Goal: Task Accomplishment & Management: Use online tool/utility

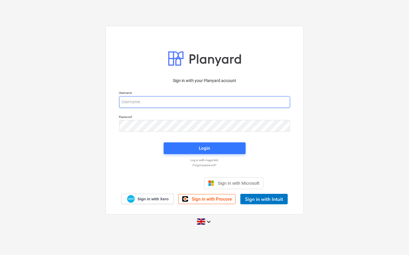
click at [140, 100] on input "email" at bounding box center [204, 102] width 171 height 12
type input "[PERSON_NAME][EMAIL_ADDRESS][PERSON_NAME][DOMAIN_NAME]"
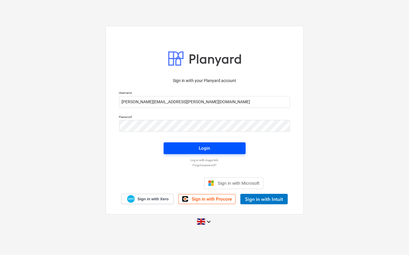
click at [208, 146] on div "Login" at bounding box center [204, 149] width 11 height 8
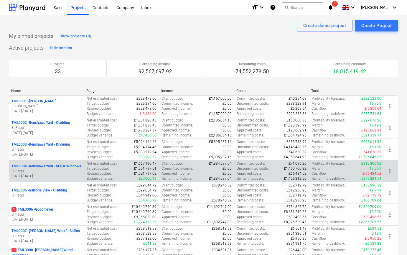
click at [58, 172] on p "B. Pagu" at bounding box center [46, 171] width 70 height 5
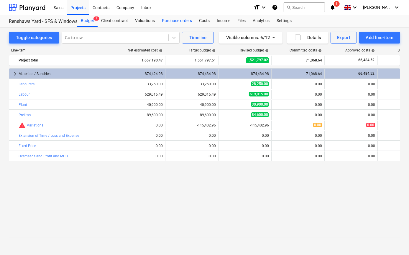
click at [168, 20] on div "Purchase orders" at bounding box center [176, 21] width 37 height 12
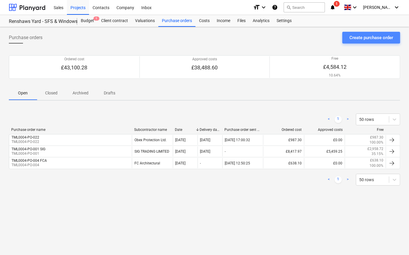
click at [370, 38] on div "Create purchase order" at bounding box center [371, 38] width 44 height 8
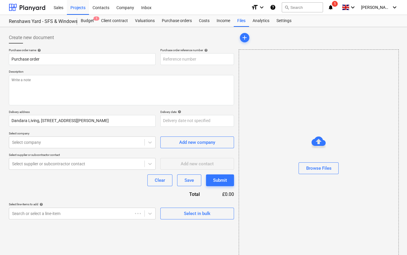
type textarea "x"
type input "TML0004-PO-023"
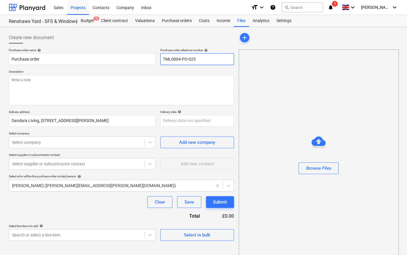
drag, startPoint x: 194, startPoint y: 58, endPoint x: 159, endPoint y: 59, distance: 35.1
click at [159, 59] on div "Purchase order name help Purchase order Purchase order reference number help TM…" at bounding box center [121, 56] width 225 height 17
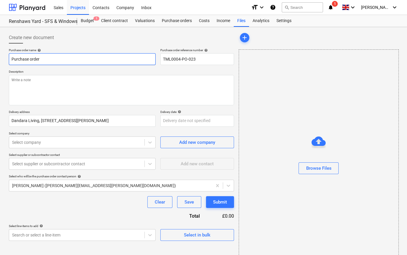
drag, startPoint x: 41, startPoint y: 58, endPoint x: 4, endPoint y: 60, distance: 37.2
click at [4, 60] on div "Create new document Purchase order name help Purchase order Purchase order refe…" at bounding box center [203, 148] width 407 height 242
type textarea "x"
paste input "TML0004-PO-023"
type textarea "x"
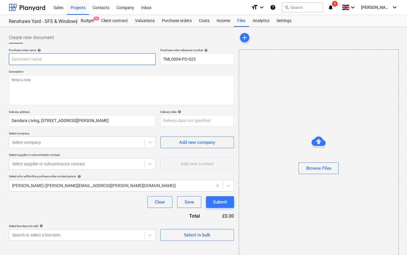
type input "TML0004-PO-023"
type textarea "x"
type input "TML0004-PO-023"
type textarea "x"
type input "TML0004-PO-023 A"
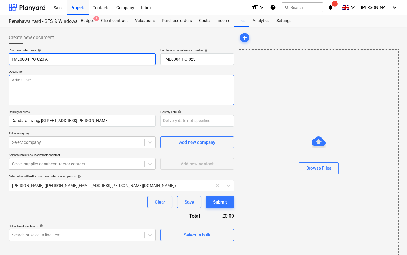
type textarea "x"
type input "TML0004-PO-023 Am"
type textarea "x"
type input "TML0004-PO-023 Ama"
type textarea "x"
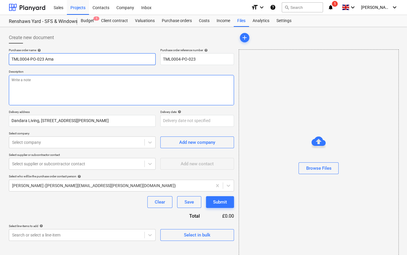
type input "TML0004-PO-023 Amaz"
type textarea "x"
type input "TML0004-PO-023 Amazo"
type textarea "x"
type input "TML0004-PO-023 Amazon"
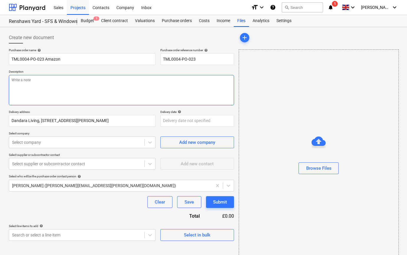
click at [24, 86] on textarea at bounding box center [121, 90] width 225 height 30
type textarea "x"
type textarea "D"
type textarea "x"
type textarea "De"
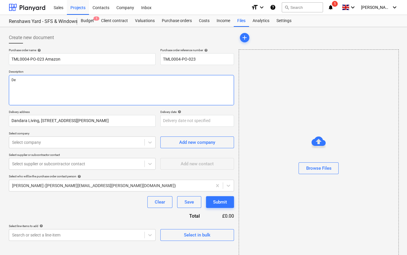
type textarea "x"
type textarea "Del"
type textarea "x"
type textarea "Deli"
type textarea "x"
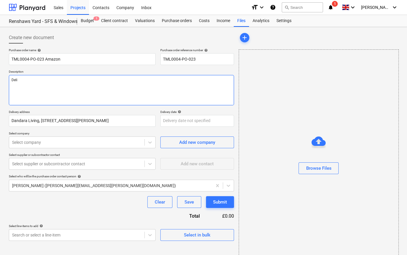
type textarea "Deliv"
type textarea "x"
type textarea "Delive"
type textarea "x"
type textarea "Deliver"
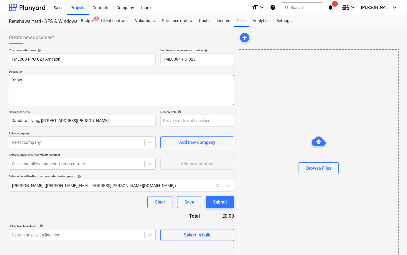
type textarea "x"
type textarea "Delivery"
type textarea "x"
type textarea "Delivery"
type textarea "x"
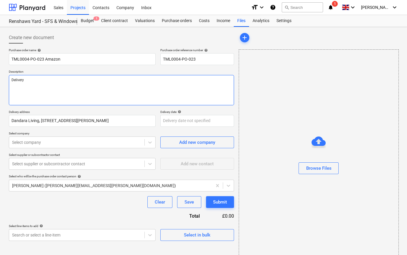
type textarea "Delivery t"
type textarea "x"
type textarea "Delivery to"
type textarea "x"
type textarea "Delivery to"
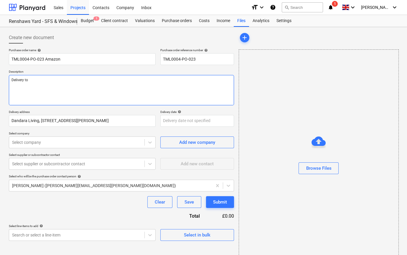
type textarea "x"
type textarea "Delivery to C"
type textarea "x"
type textarea "Delivery to Ch"
type textarea "x"
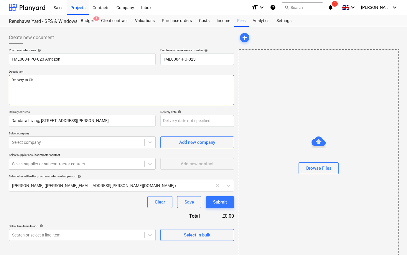
type textarea "Delivery to Chr"
type textarea "x"
type textarea "Delivery to Chri"
type textarea "x"
type textarea "Delivery to [PERSON_NAME]"
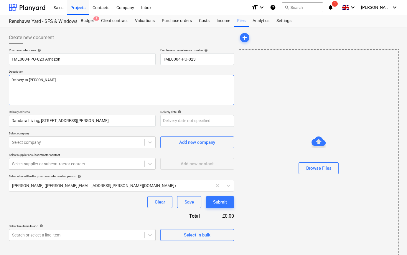
type textarea "x"
type textarea "Delivery to [DEMOGRAPHIC_DATA]"
type textarea "x"
type textarea "Delivery to [DEMOGRAPHIC_DATA]"
type textarea "x"
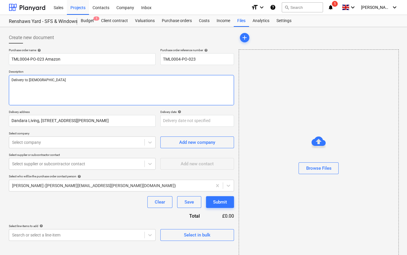
type textarea "Delivery to [PERSON_NAME]"
type textarea "x"
type textarea "Delivery to [DEMOGRAPHIC_DATA]"
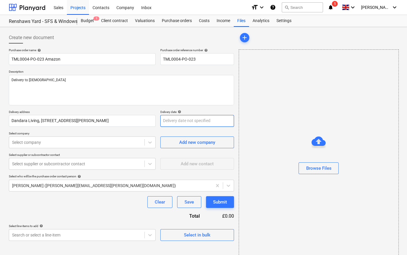
click at [173, 123] on body "Sales Projects Contacts Company Inbox format_size keyboard_arrow_down help sear…" at bounding box center [203, 127] width 407 height 255
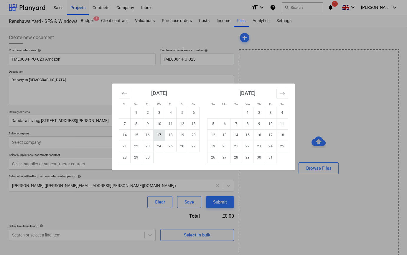
click at [159, 133] on td "17" at bounding box center [159, 135] width 11 height 11
type textarea "x"
type input "[DATE]"
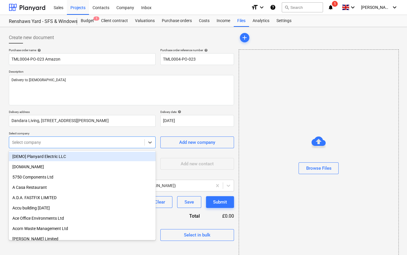
click at [115, 144] on div at bounding box center [76, 143] width 129 height 6
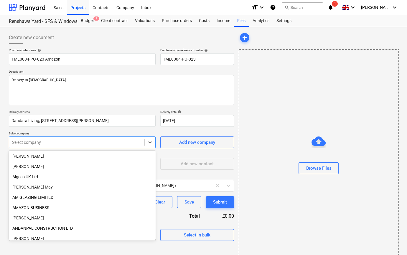
scroll to position [187, 0]
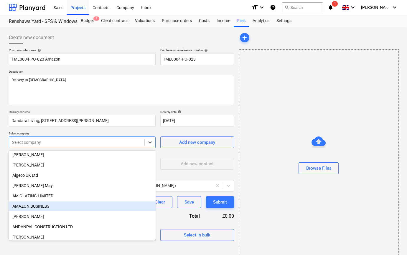
click at [38, 206] on div "AMAZON BUSINESS" at bounding box center [82, 206] width 147 height 9
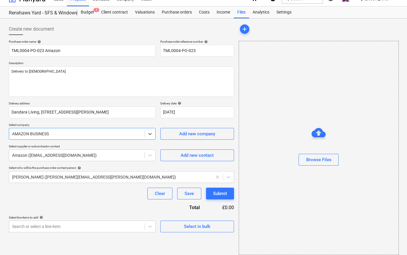
scroll to position [13, 0]
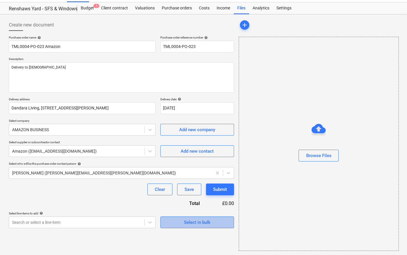
click at [192, 224] on div "Select in bulk" at bounding box center [197, 223] width 27 height 8
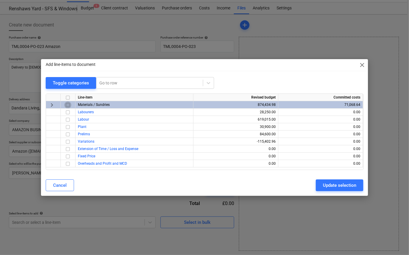
click at [67, 104] on input "checkbox" at bounding box center [67, 105] width 7 height 7
click at [333, 186] on div "Update selection" at bounding box center [339, 186] width 33 height 8
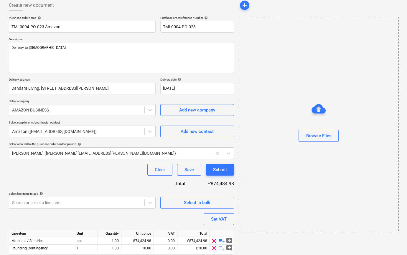
scroll to position [53, 0]
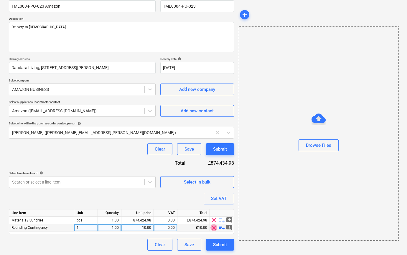
click at [215, 227] on span "clear" at bounding box center [213, 228] width 7 height 7
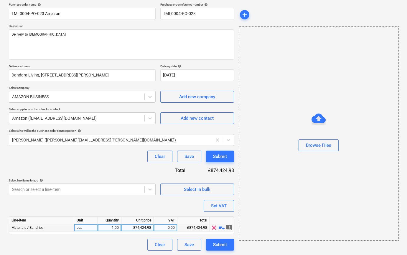
click at [221, 228] on span "playlist_add" at bounding box center [221, 228] width 7 height 7
type textarea "x"
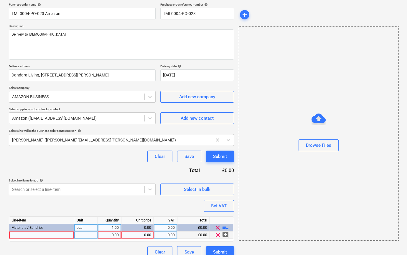
click at [27, 234] on div at bounding box center [41, 235] width 65 height 7
type input "Key fobs"
type textarea "x"
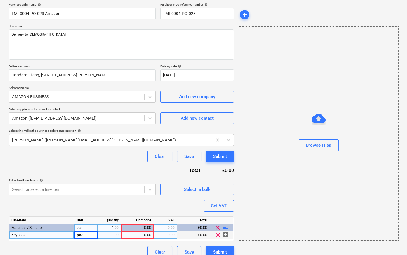
type input "pack"
type textarea "x"
click at [138, 236] on div "0.00" at bounding box center [137, 235] width 27 height 7
type input "9.99"
type textarea "x"
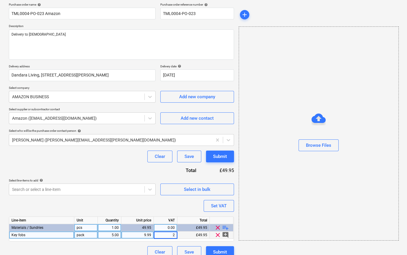
type input "20"
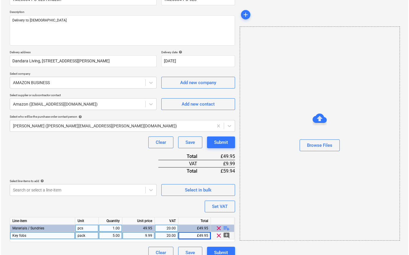
scroll to position [68, 0]
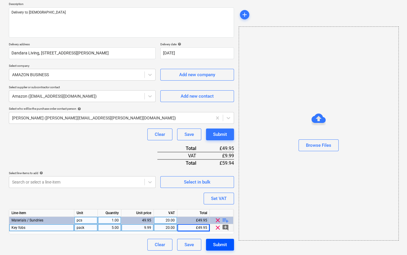
click at [218, 247] on div "Submit" at bounding box center [220, 245] width 14 height 8
type textarea "x"
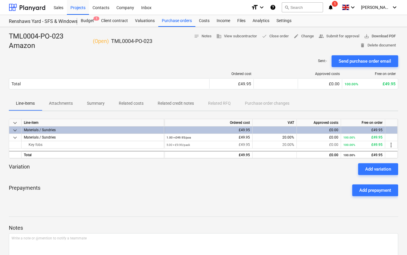
click at [389, 36] on span "save_alt Download PDF" at bounding box center [380, 36] width 32 height 7
